Goal: Find contact information: Obtain details needed to contact an individual or organization

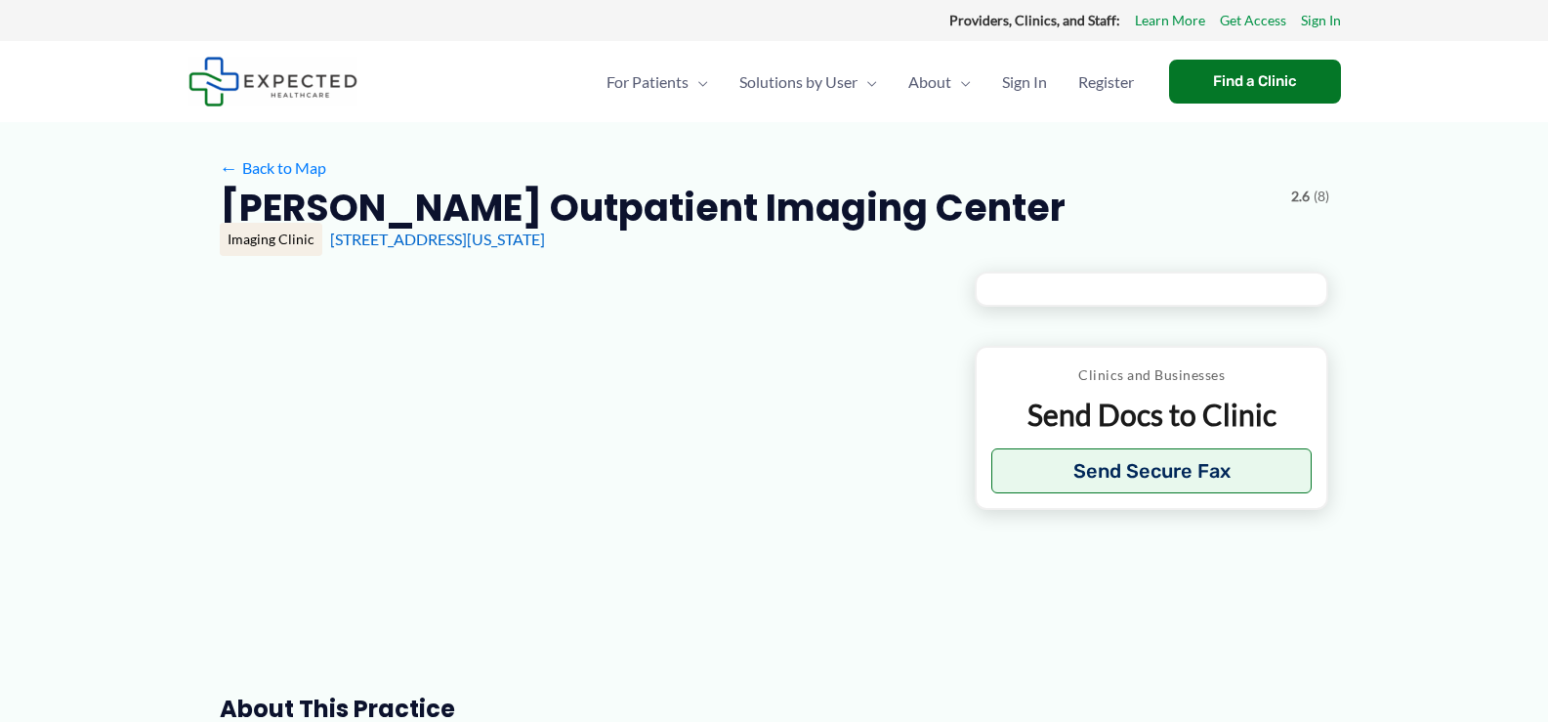
type input "**********"
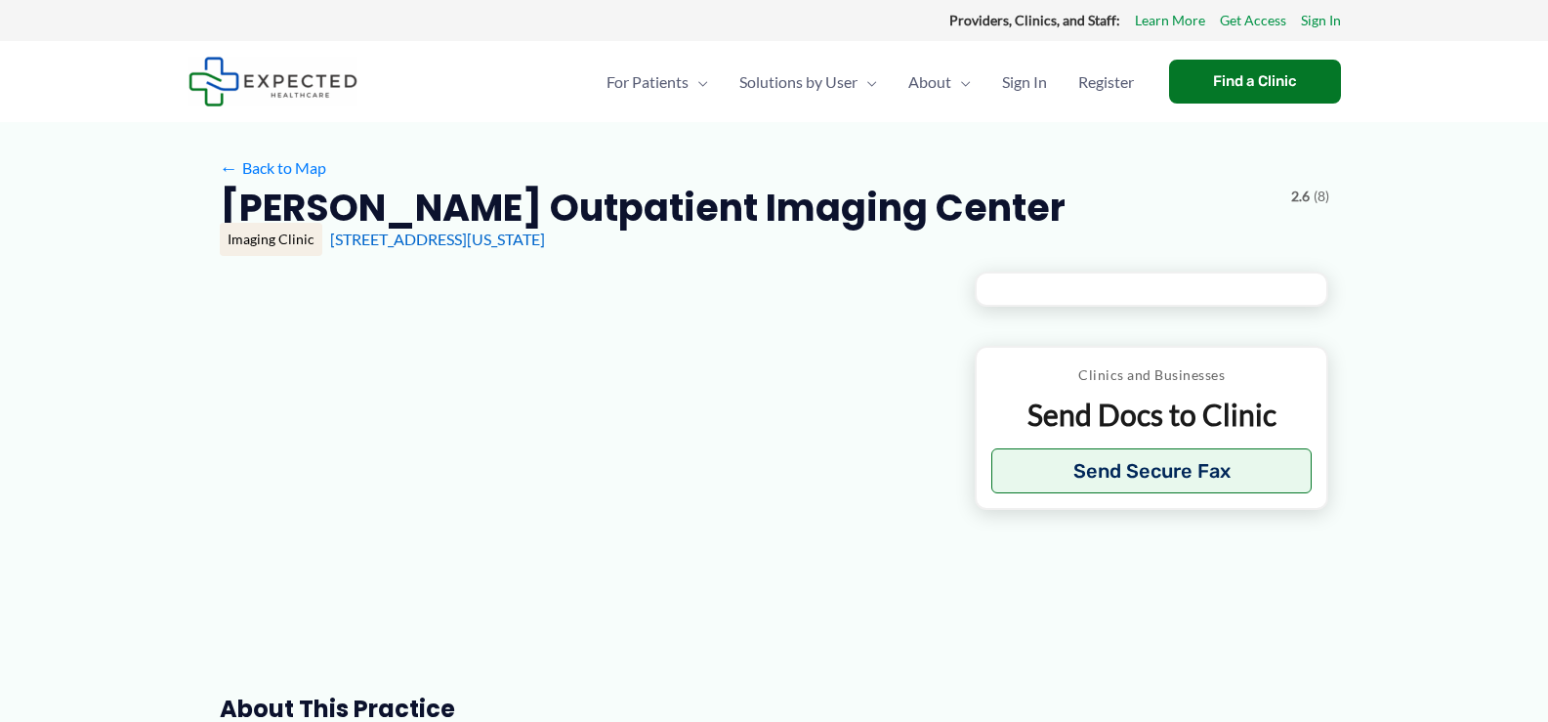
type input "**********"
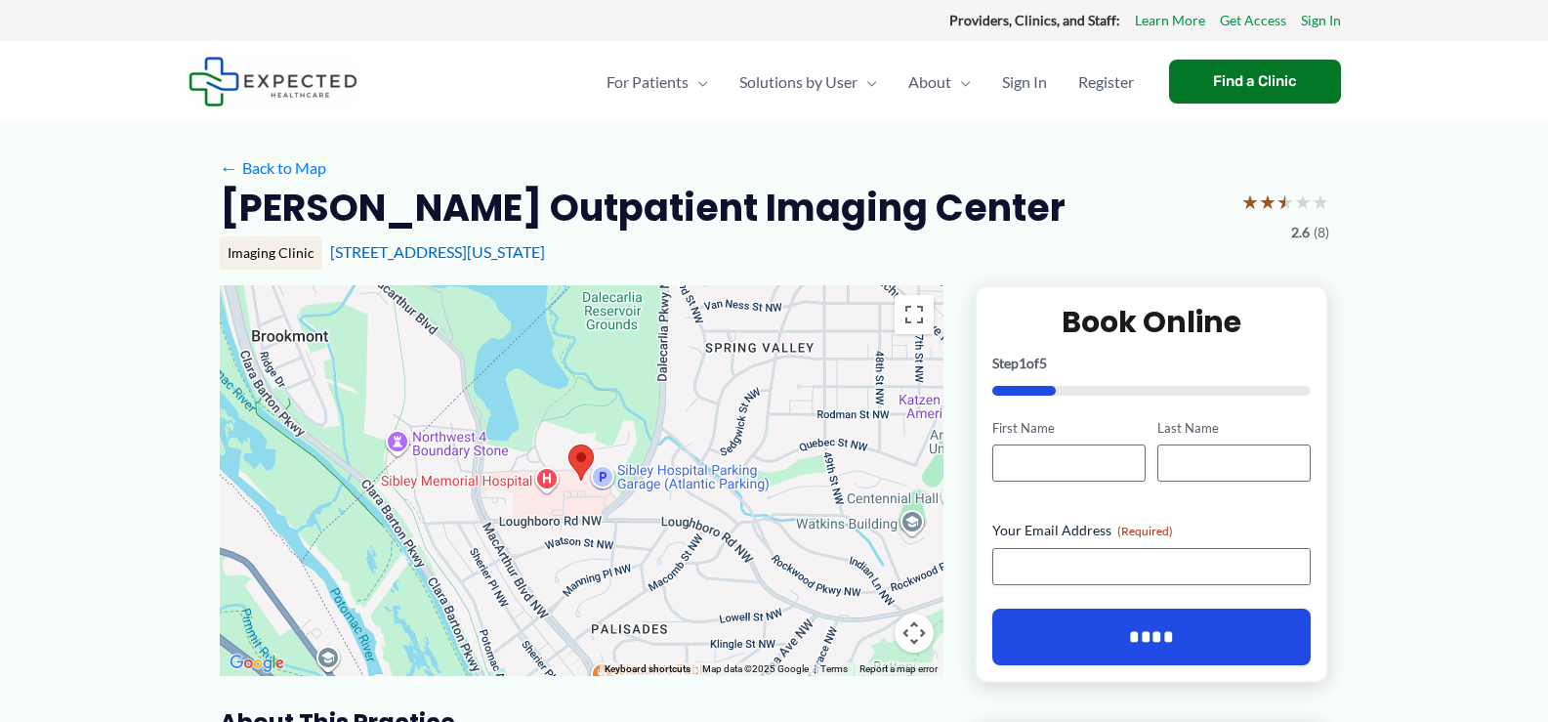
drag, startPoint x: 83, startPoint y: 450, endPoint x: 61, endPoint y: 457, distance: 23.5
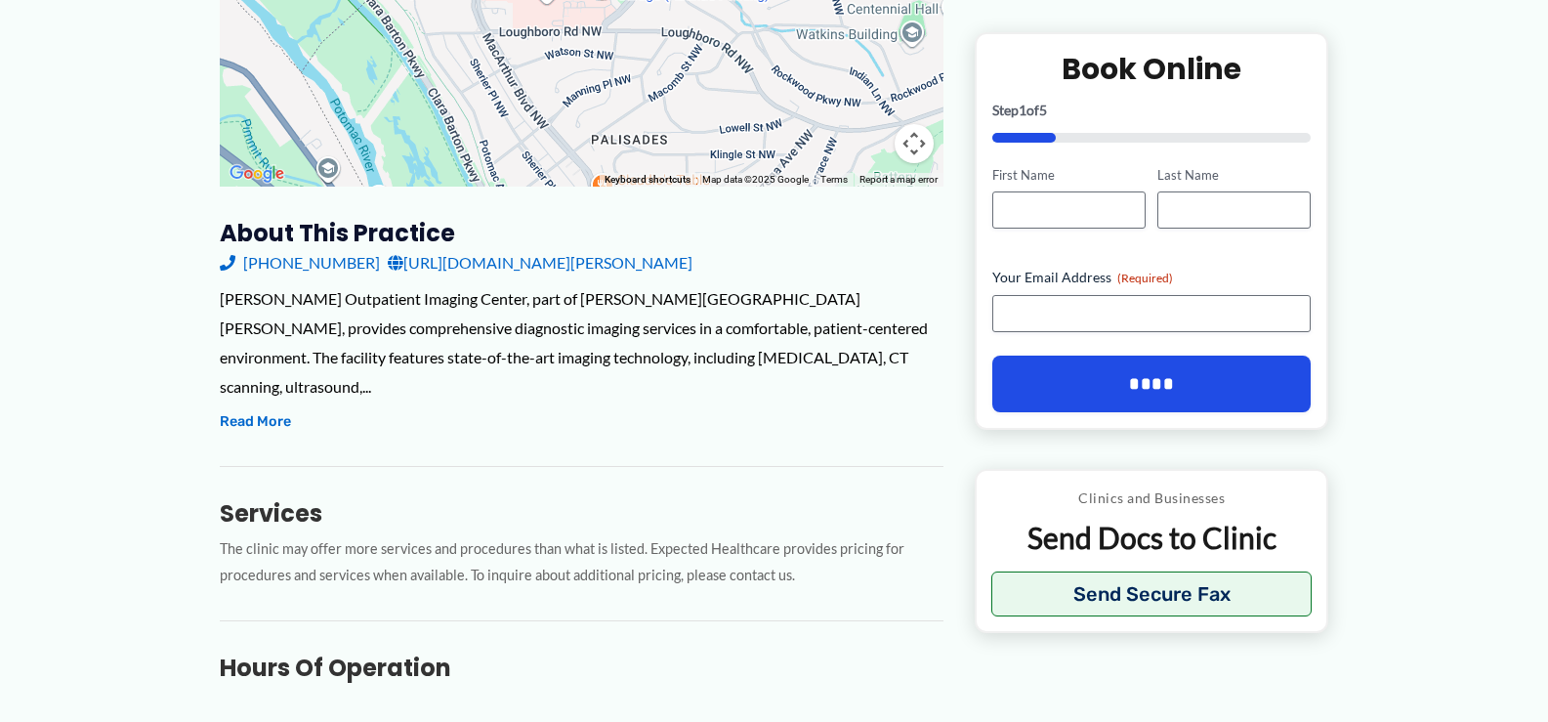
scroll to position [455, 0]
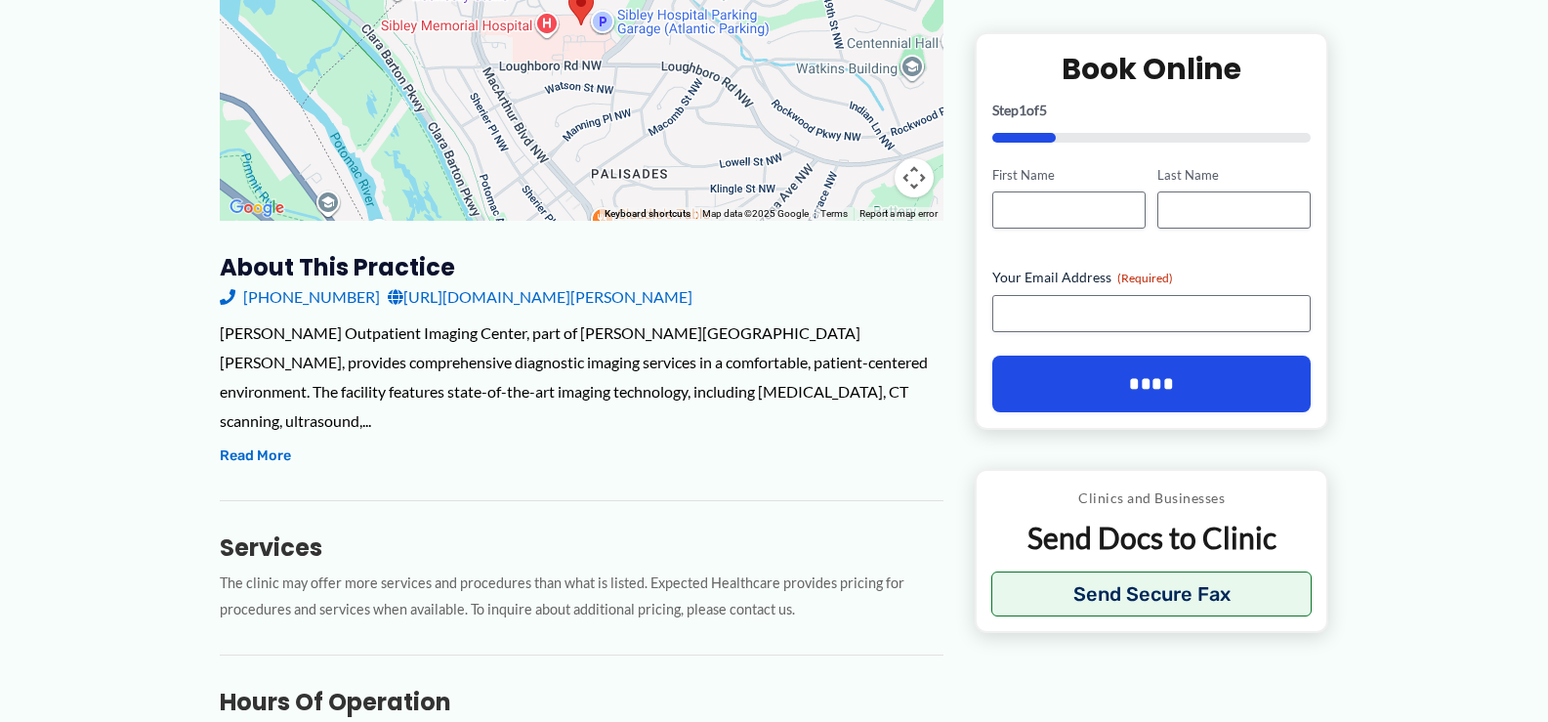
click at [472, 297] on link "[URL][DOMAIN_NAME][PERSON_NAME]" at bounding box center [540, 296] width 305 height 29
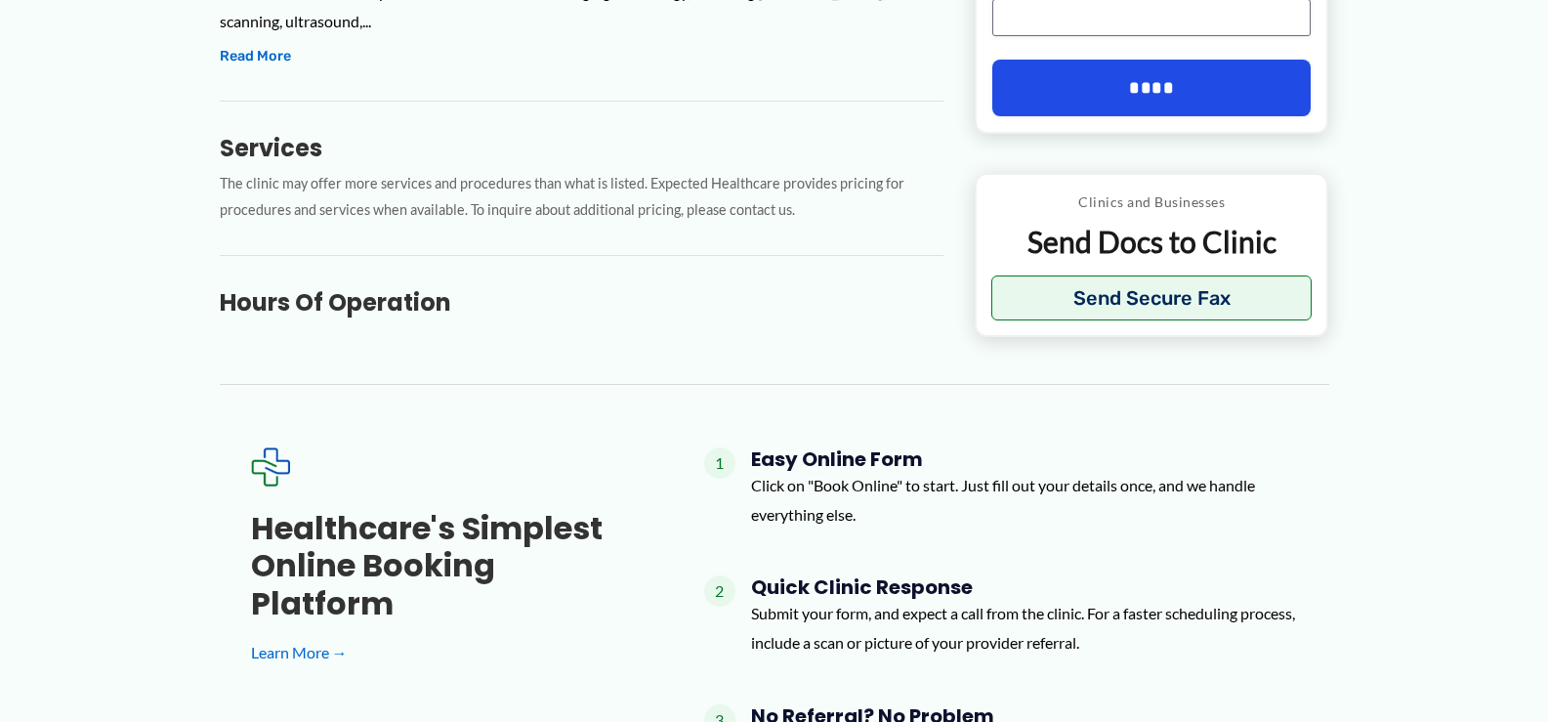
scroll to position [846, 0]
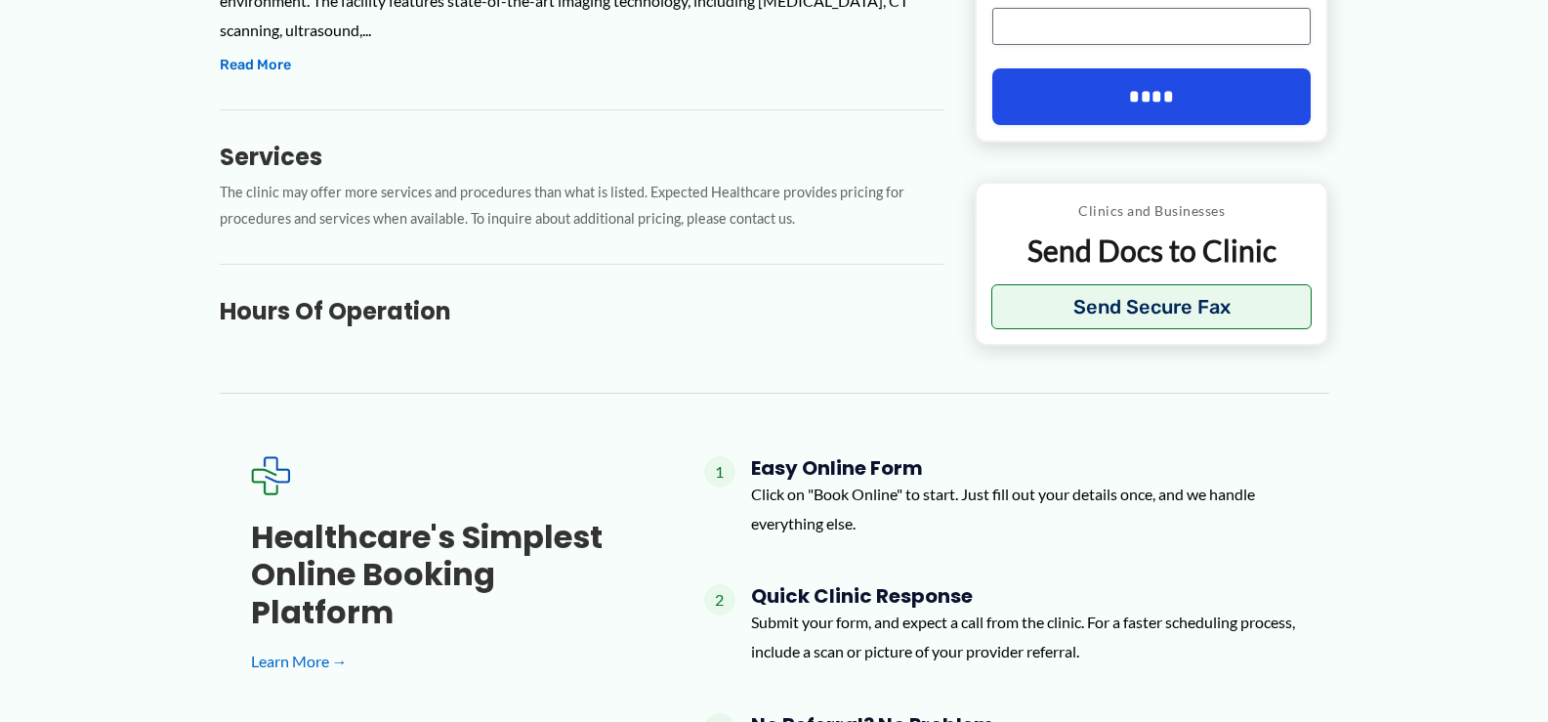
click at [347, 296] on h3 "Hours of Operation" at bounding box center [582, 311] width 724 height 30
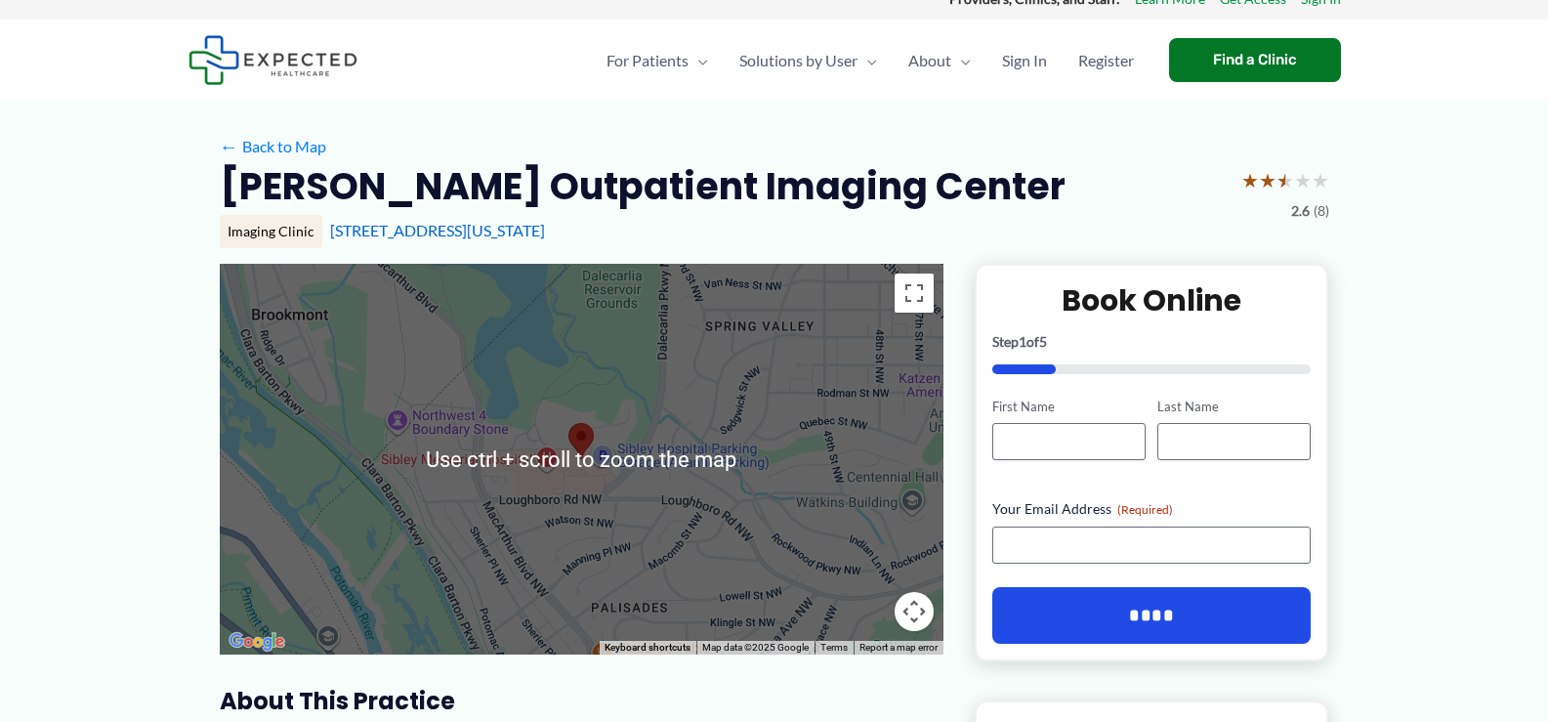
scroll to position [0, 0]
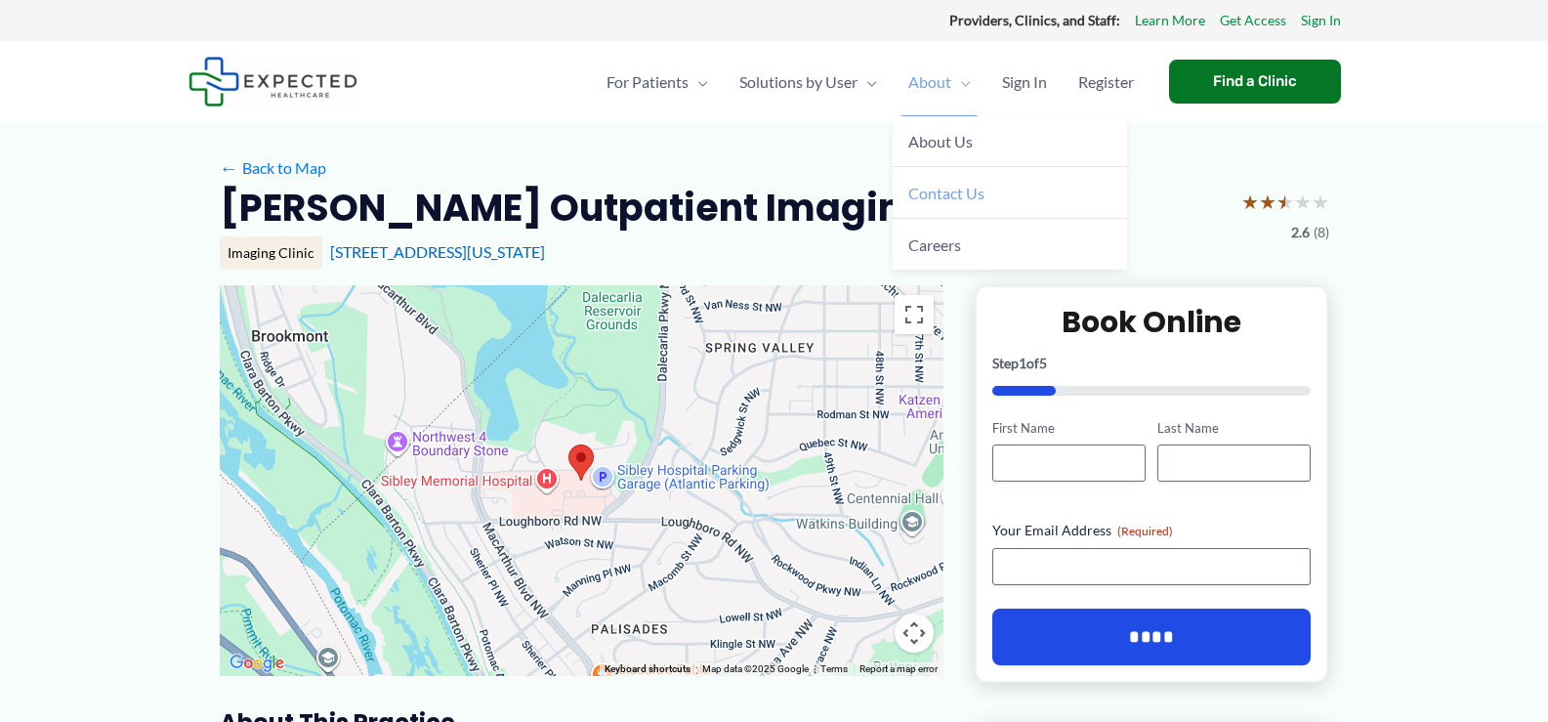
click at [917, 190] on span "Contact Us" at bounding box center [946, 193] width 76 height 19
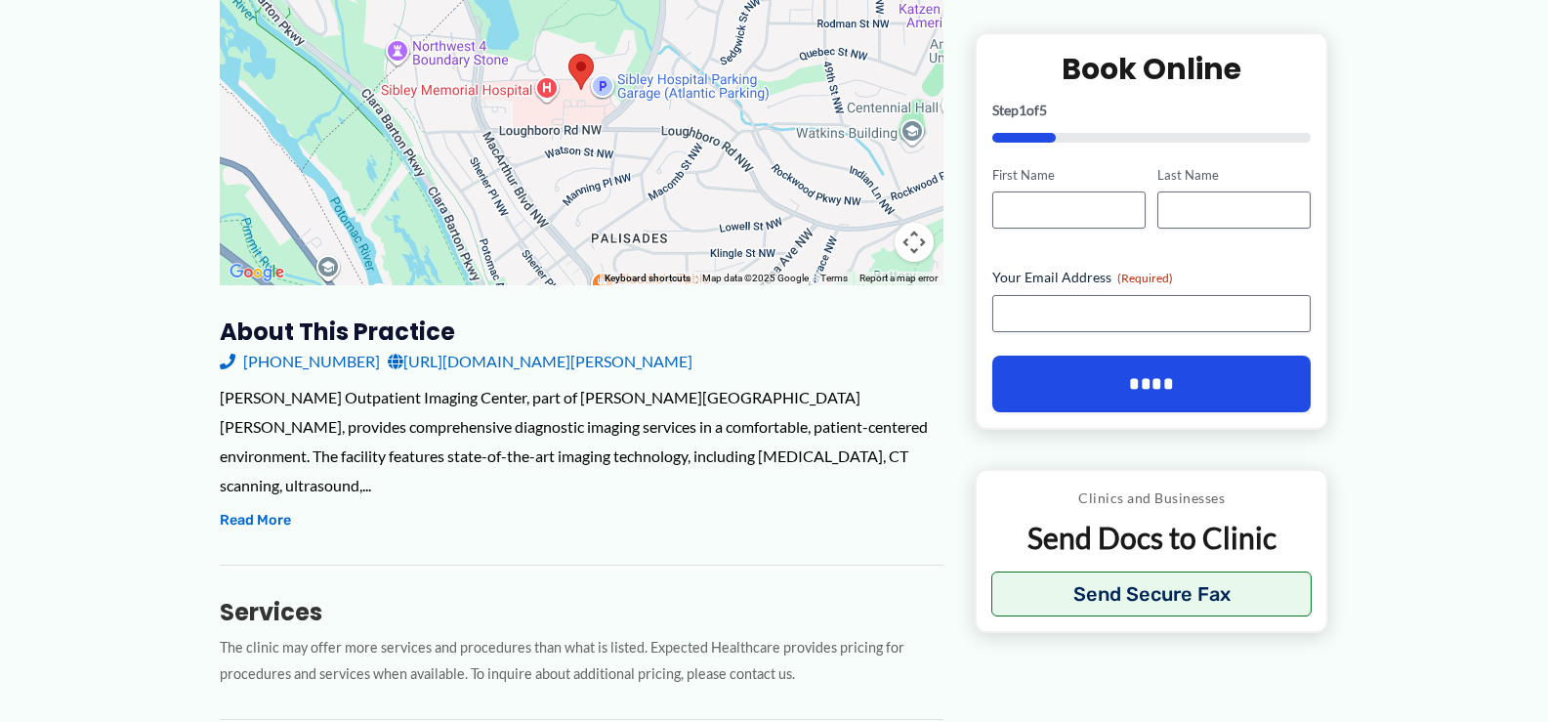
scroll to position [488, 0]
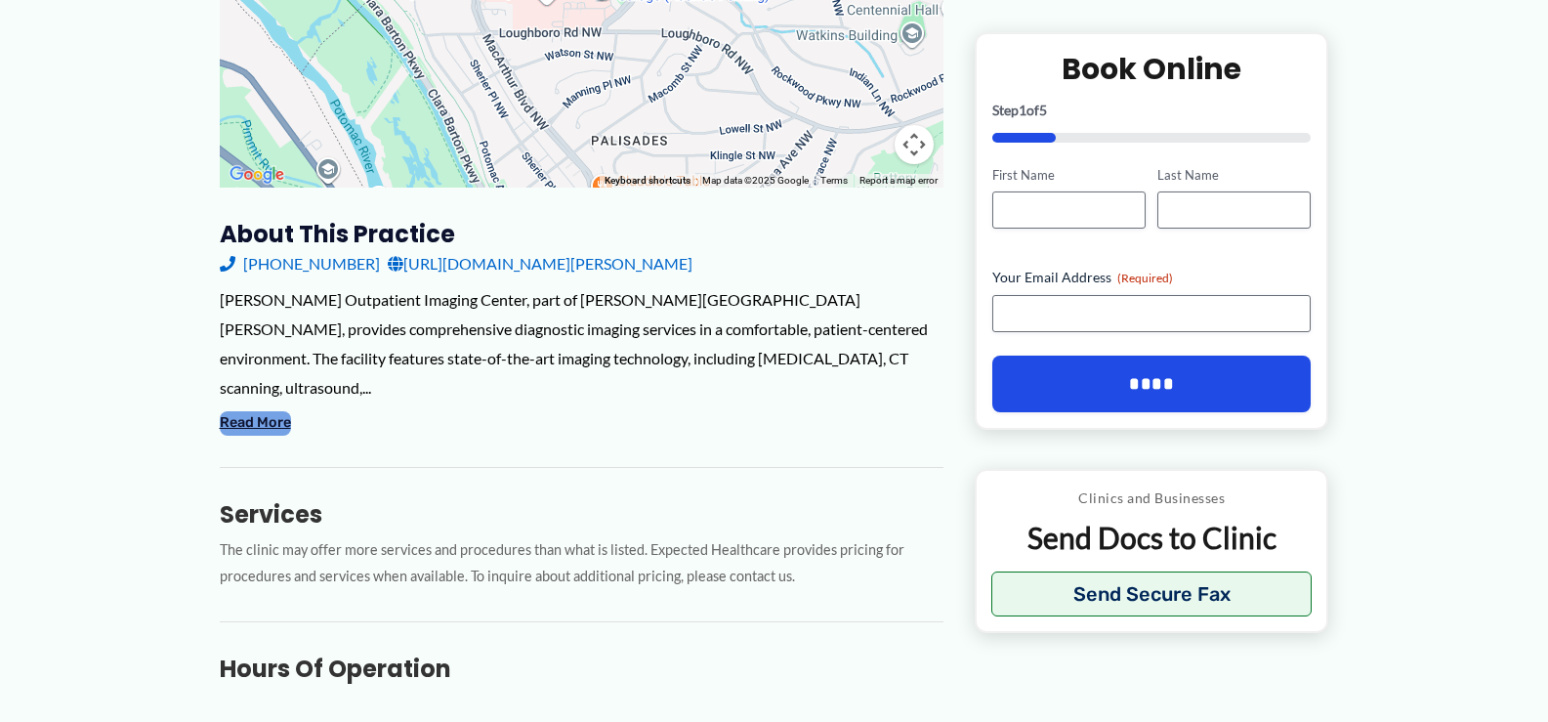
click at [233, 411] on button "Read More" at bounding box center [255, 422] width 71 height 23
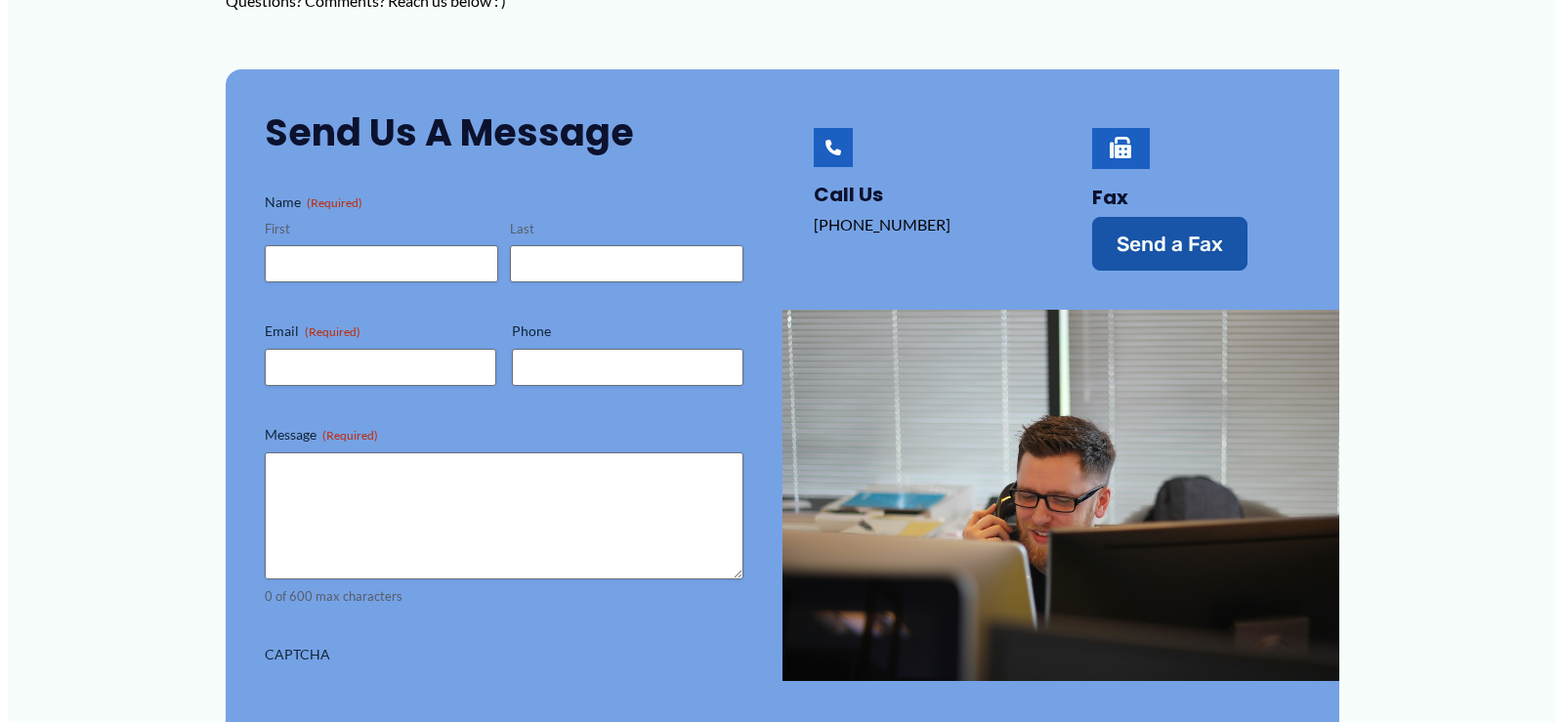
scroll to position [391, 0]
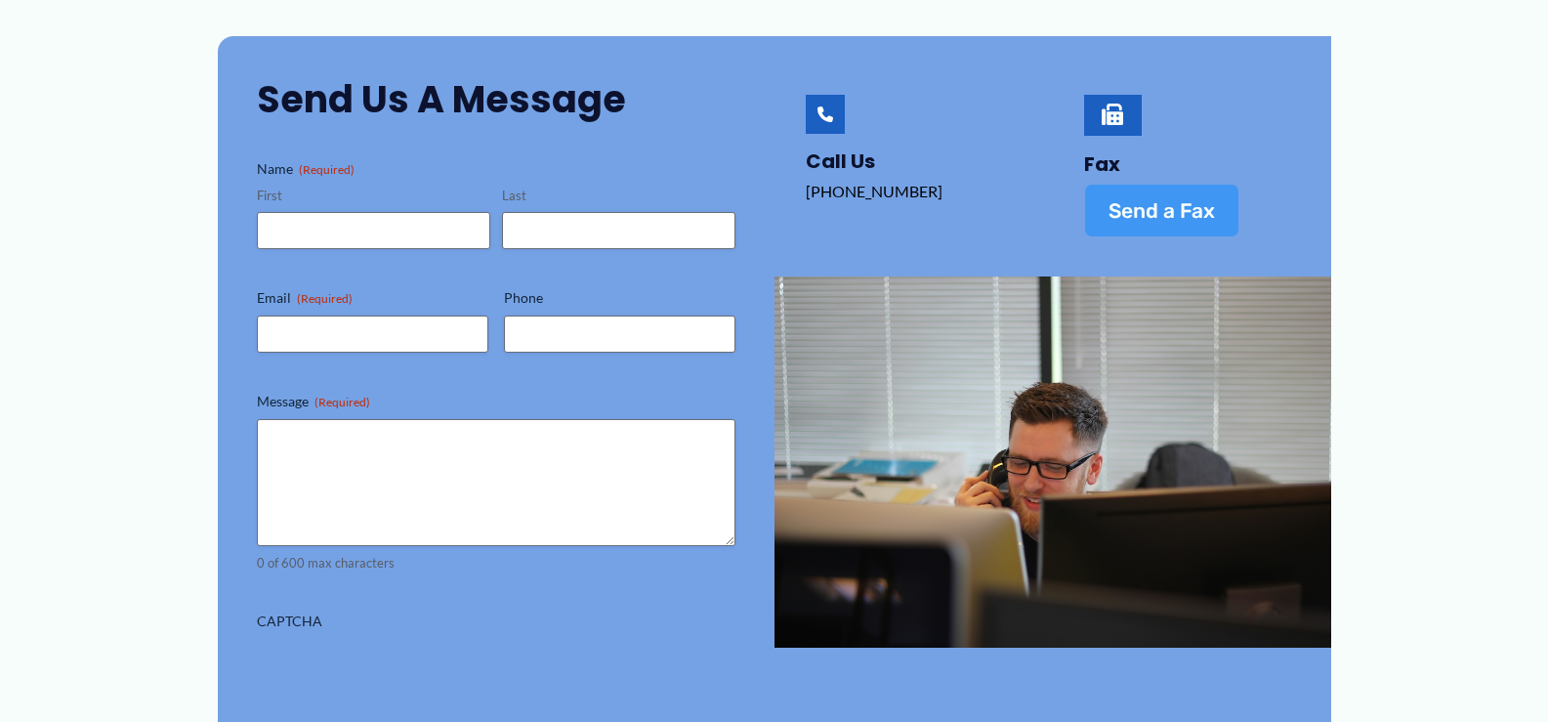
click at [1188, 203] on span "Send a Fax" at bounding box center [1162, 210] width 106 height 21
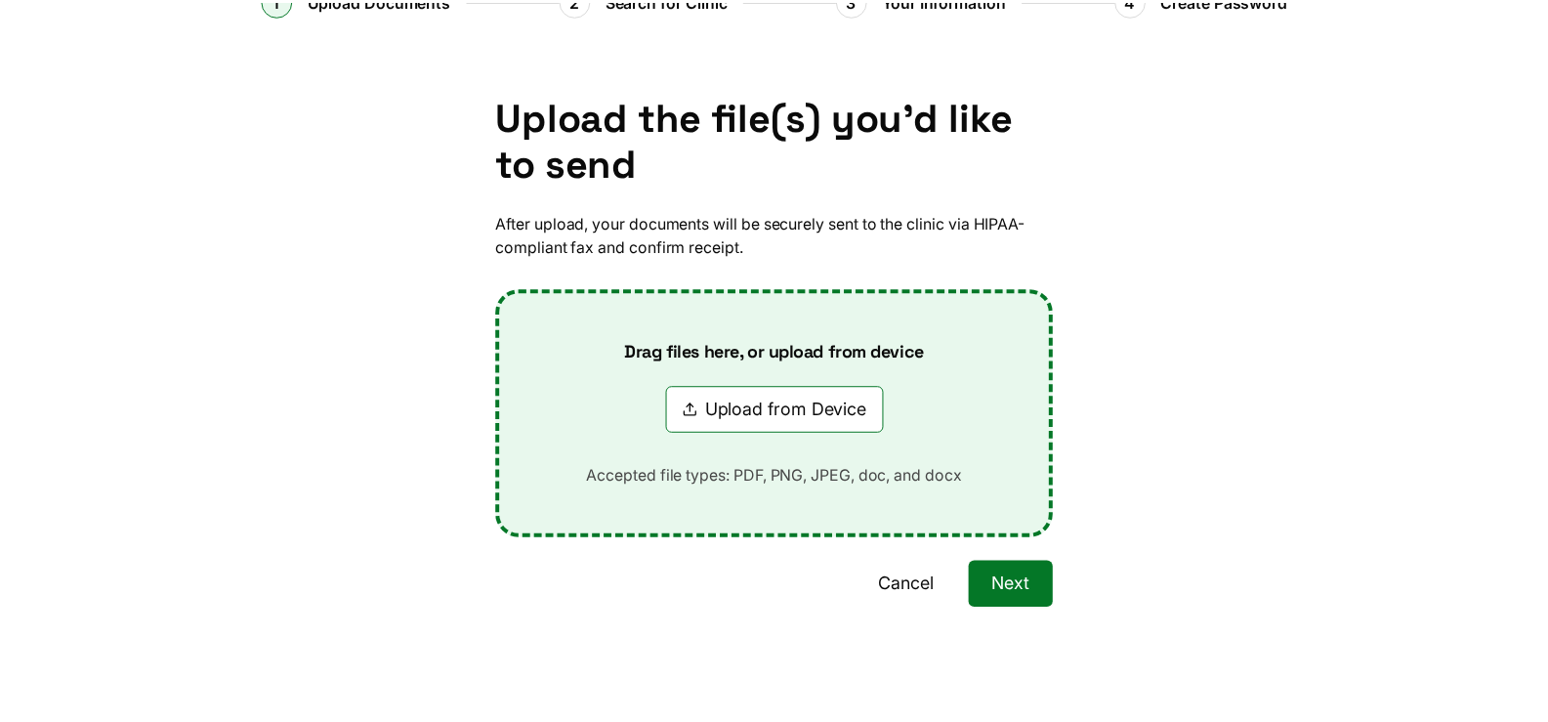
scroll to position [115, 0]
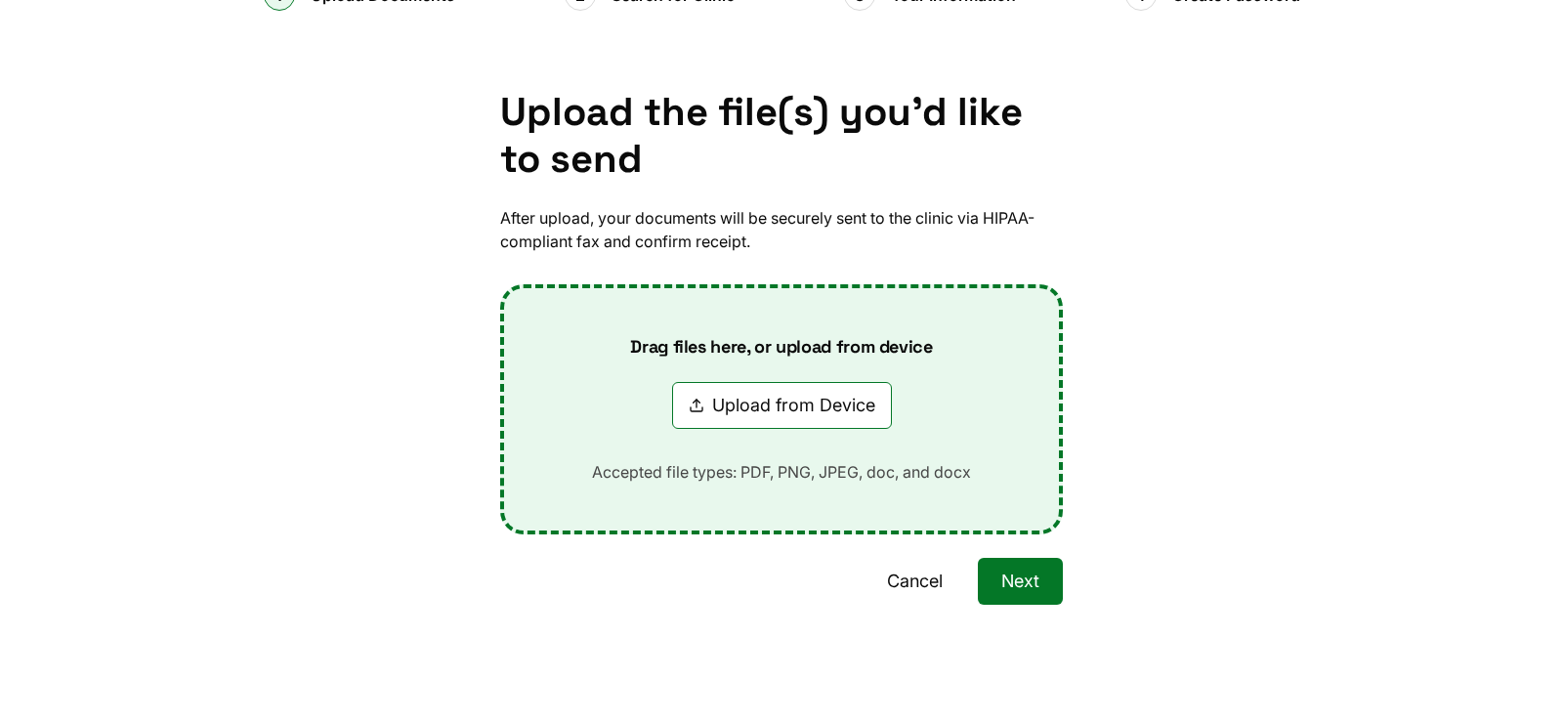
click at [892, 585] on button "Cancel" at bounding box center [915, 581] width 103 height 47
